Goal: Check status: Check status

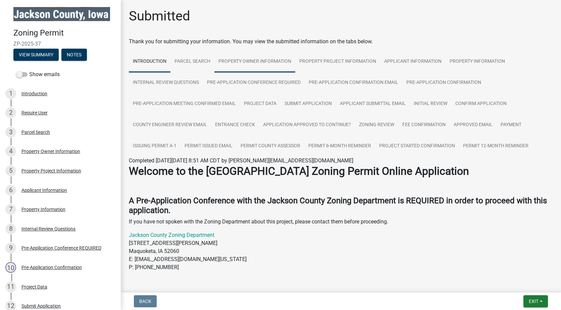
click at [278, 61] on link "Property Owner Information" at bounding box center [255, 61] width 81 height 21
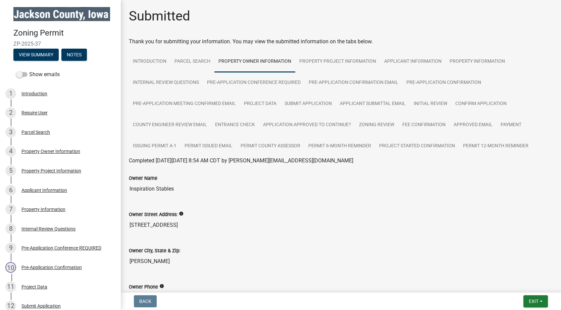
scroll to position [90, 0]
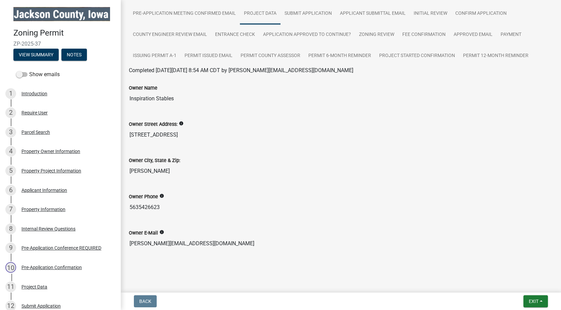
click at [259, 11] on link "Project Data" at bounding box center [260, 13] width 41 height 21
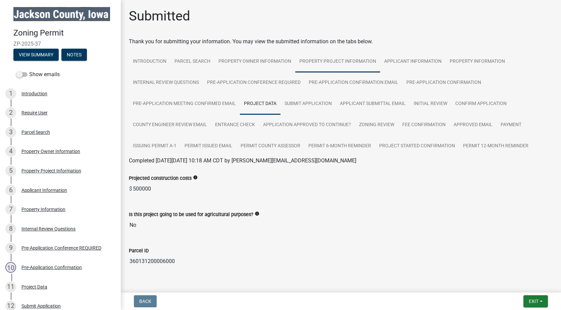
click at [342, 60] on link "Property Project Information" at bounding box center [337, 61] width 85 height 21
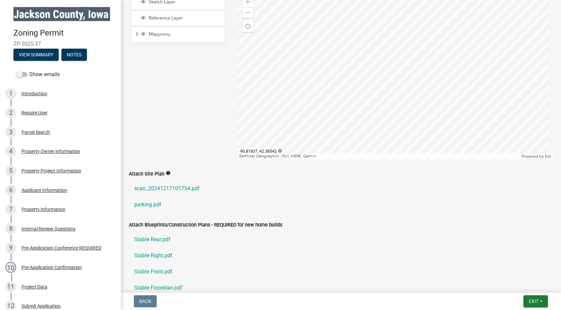
scroll to position [292, 0]
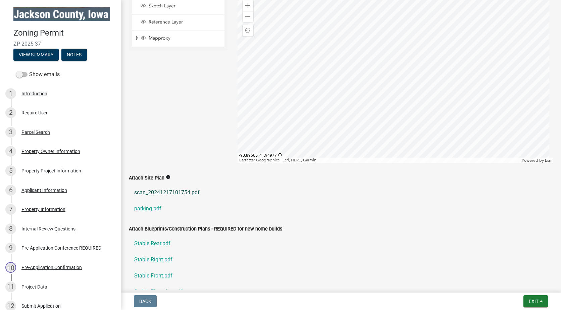
click at [168, 193] on link "scan_20241217101754.pdf" at bounding box center [341, 193] width 424 height 16
click at [149, 245] on link "Stable Rear.pdf" at bounding box center [341, 244] width 424 height 16
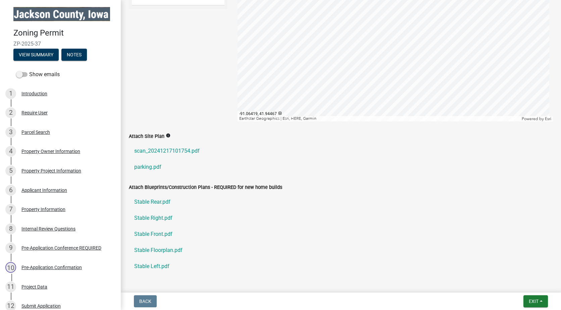
scroll to position [426, 0]
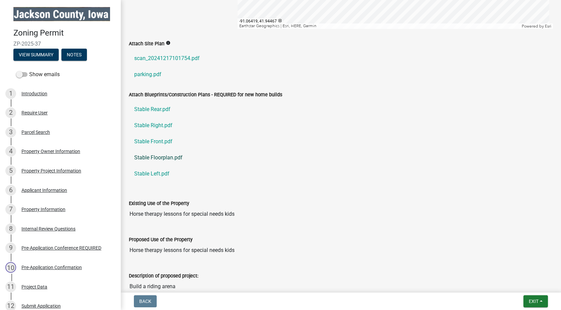
click at [163, 155] on link "Stable Floorplan.pdf" at bounding box center [341, 158] width 424 height 16
click at [148, 57] on link "scan_20241217101754.pdf" at bounding box center [341, 58] width 424 height 16
click at [146, 74] on link "parking.pdf" at bounding box center [341, 74] width 424 height 16
click at [153, 108] on link "Stable Rear.pdf" at bounding box center [341, 109] width 424 height 16
click at [154, 125] on link "Stable Right.pdf" at bounding box center [341, 126] width 424 height 16
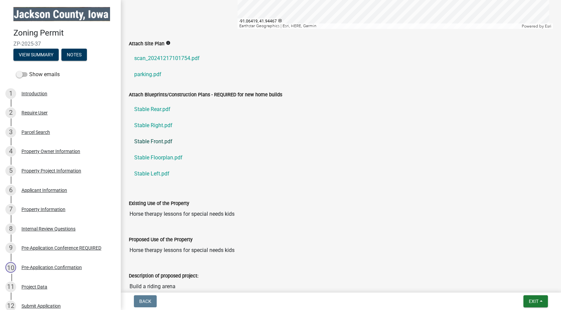
click at [156, 139] on link "Stable Front.pdf" at bounding box center [341, 142] width 424 height 16
click at [148, 173] on link "Stable Left.pdf" at bounding box center [341, 174] width 424 height 16
click at [172, 154] on link "Stable Floorplan.pdf" at bounding box center [341, 158] width 424 height 16
